Goal: Task Accomplishment & Management: Use online tool/utility

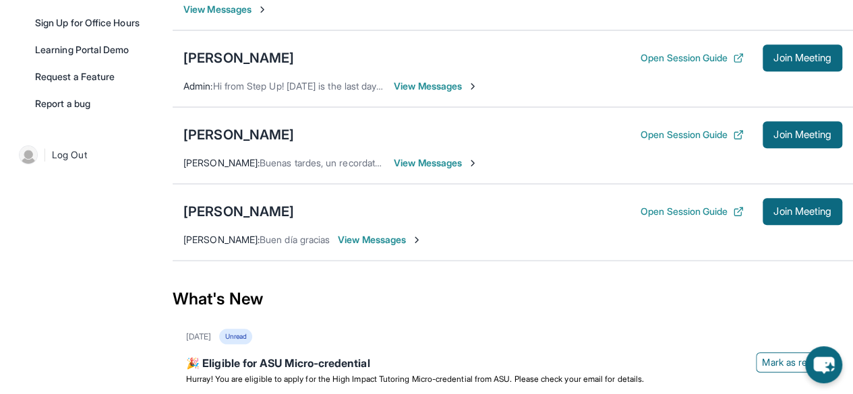
scroll to position [372, 0]
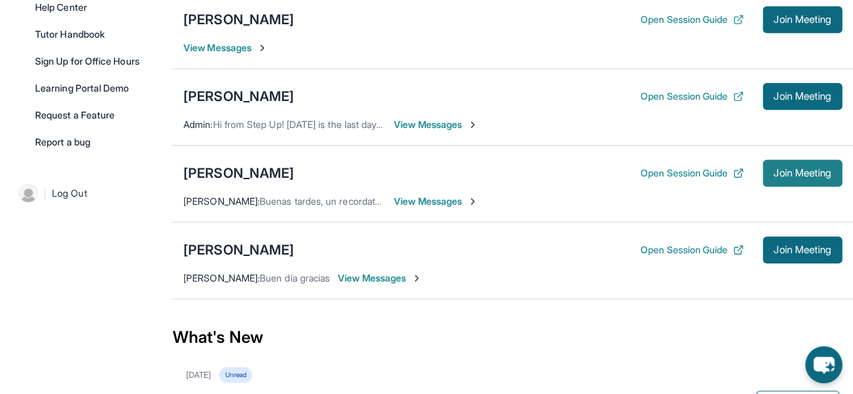
click at [786, 180] on button "Join Meeting" at bounding box center [803, 173] width 80 height 27
click at [689, 243] on button "Open Session Guide" at bounding box center [692, 249] width 103 height 13
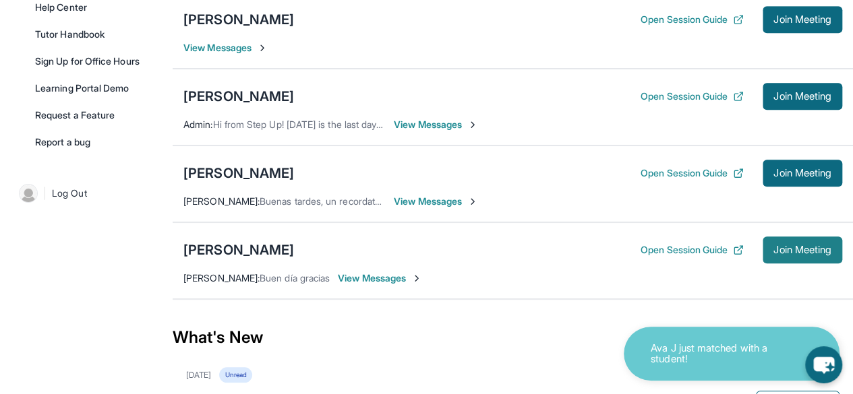
click at [804, 253] on button "Join Meeting" at bounding box center [803, 250] width 80 height 27
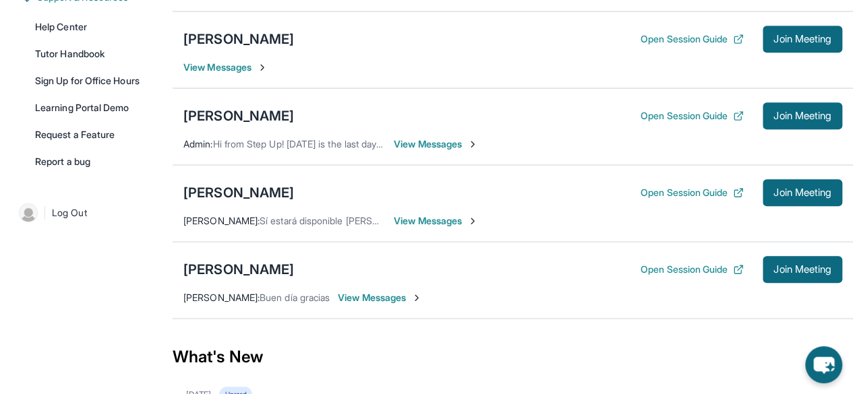
scroll to position [361, 0]
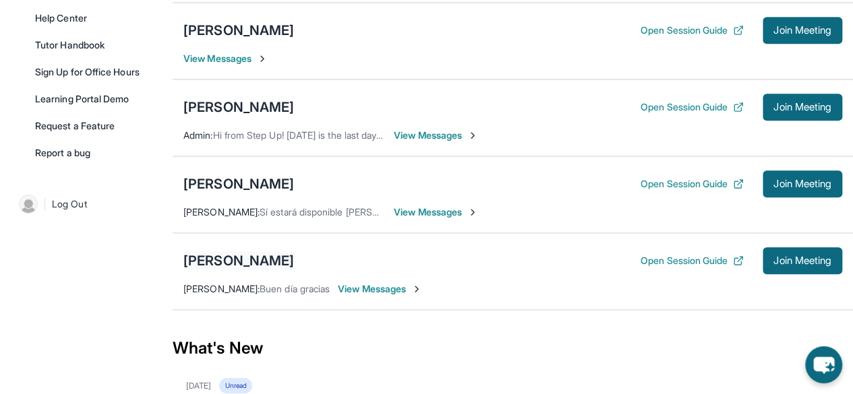
click at [250, 257] on div "[PERSON_NAME]" at bounding box center [238, 261] width 111 height 19
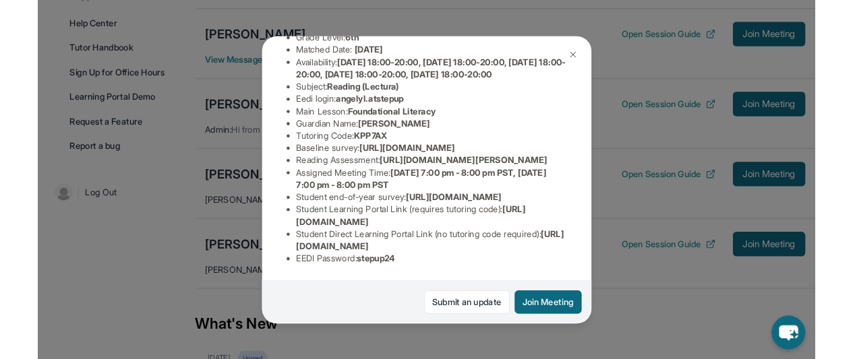
scroll to position [210, 0]
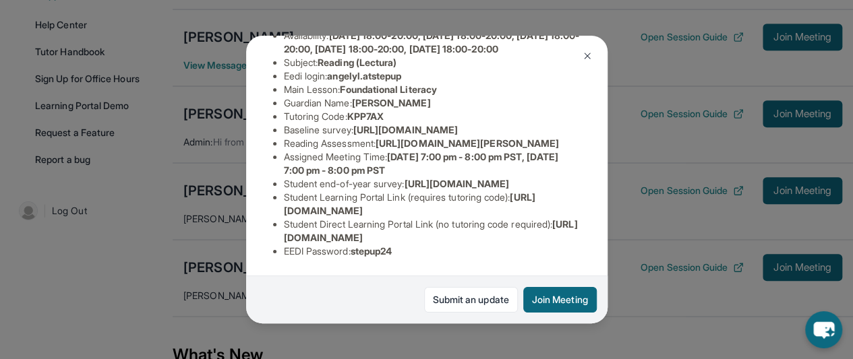
click at [591, 56] on img at bounding box center [587, 56] width 11 height 11
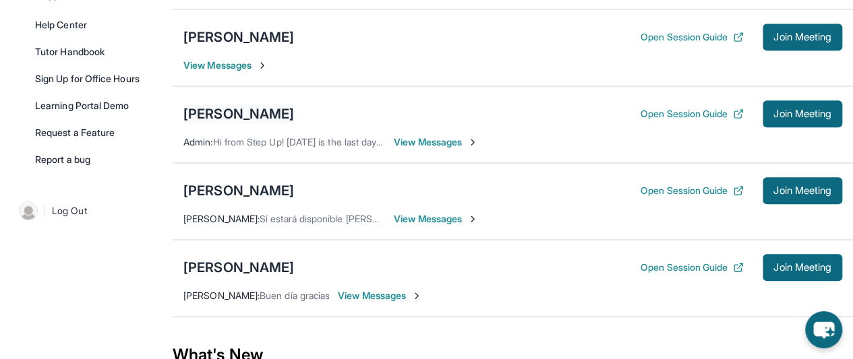
click at [267, 111] on div "[PERSON_NAME]" at bounding box center [238, 114] width 111 height 19
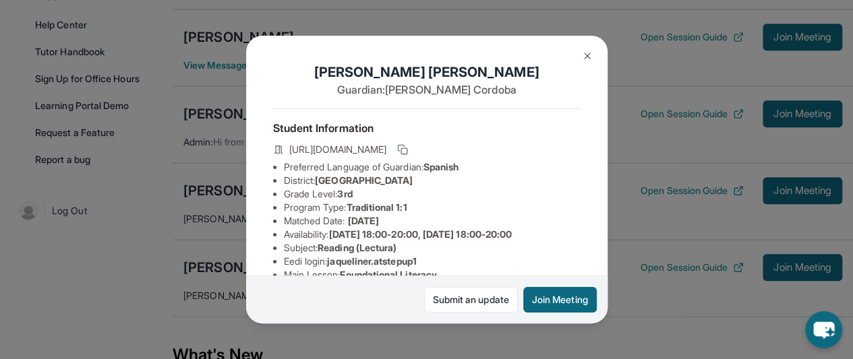
click at [690, 146] on div "Jaqueline Rivera Guardian: Suyapa Cordoba Student Information https://student-p…" at bounding box center [426, 179] width 853 height 359
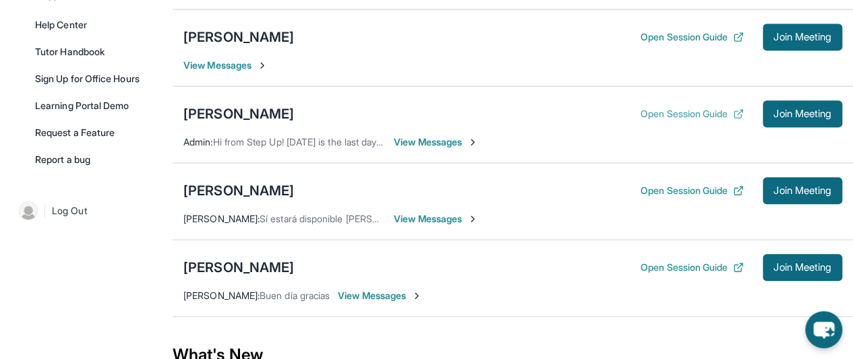
click at [661, 114] on button "Open Session Guide" at bounding box center [692, 113] width 103 height 13
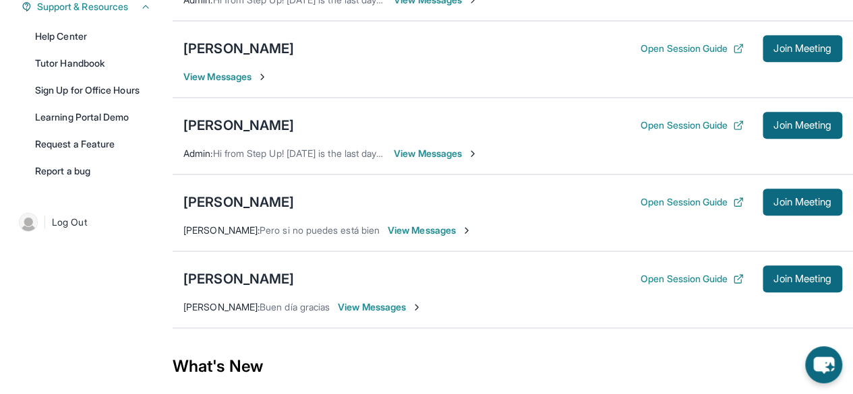
scroll to position [345, 0]
